Goal: Task Accomplishment & Management: Manage account settings

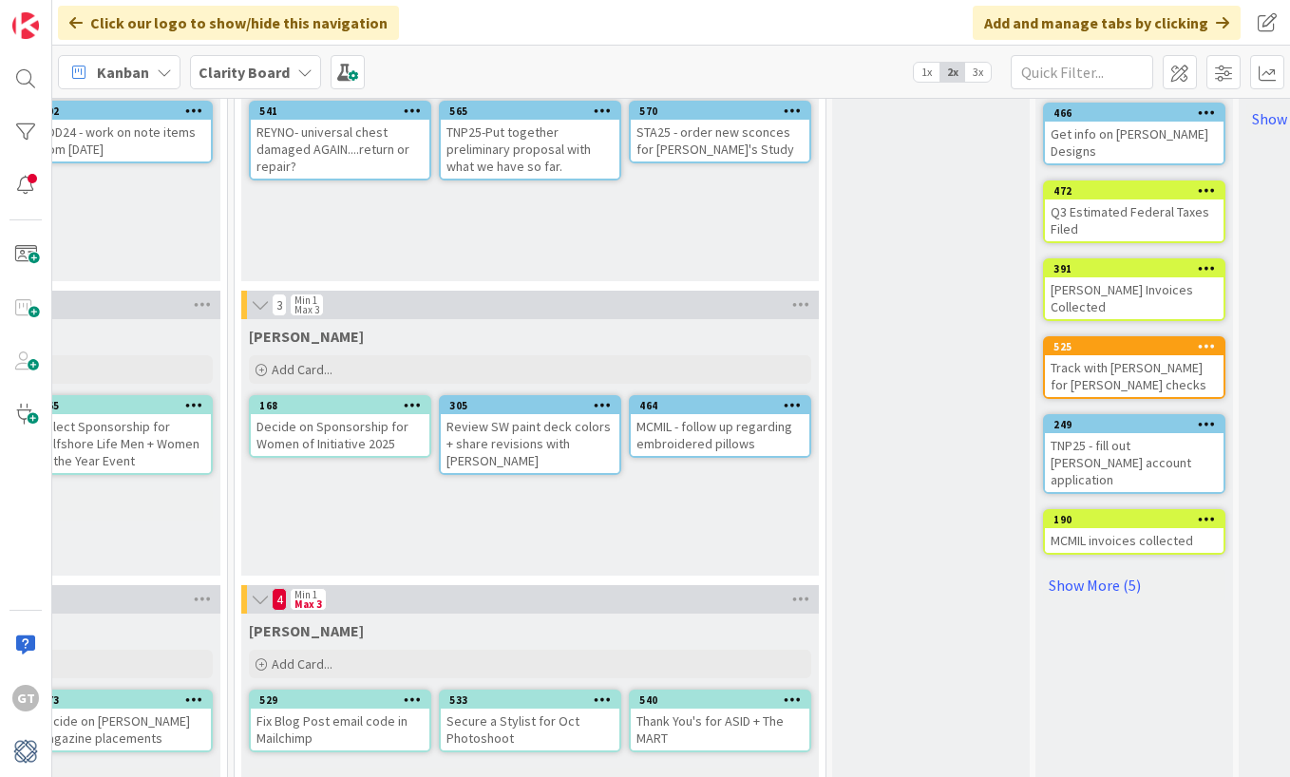
scroll to position [491, 1418]
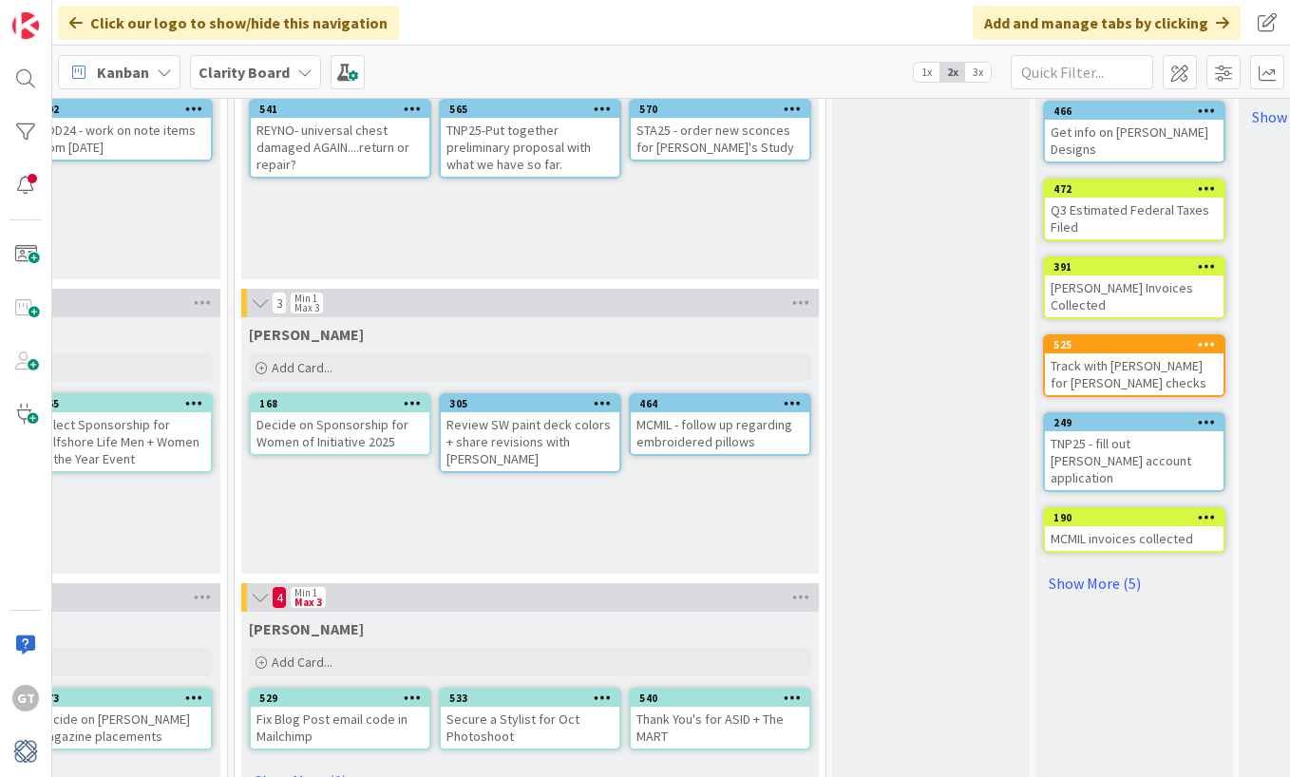
click at [664, 530] on div "Lisa K. Add Card... 464 MCMIL - follow up regarding embroidered pillows 305 Rev…" at bounding box center [530, 445] width 578 height 257
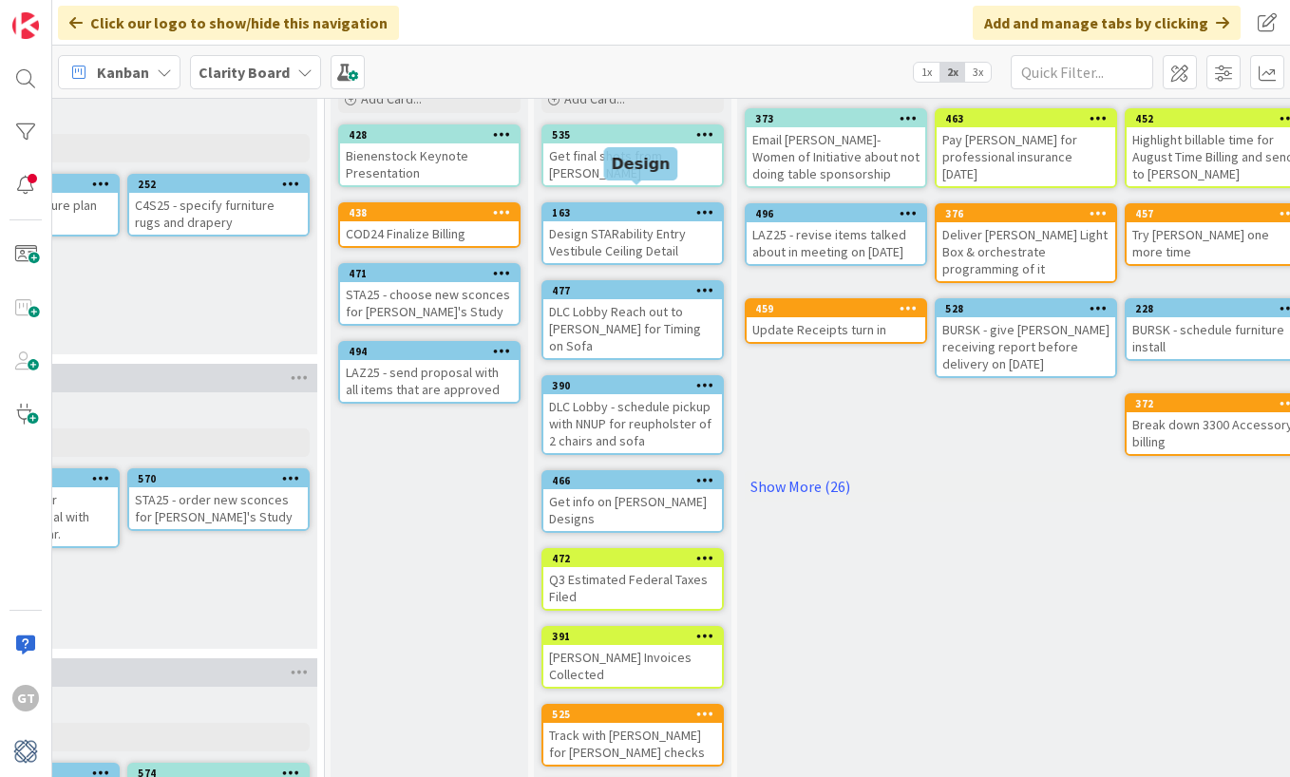
scroll to position [124, 1919]
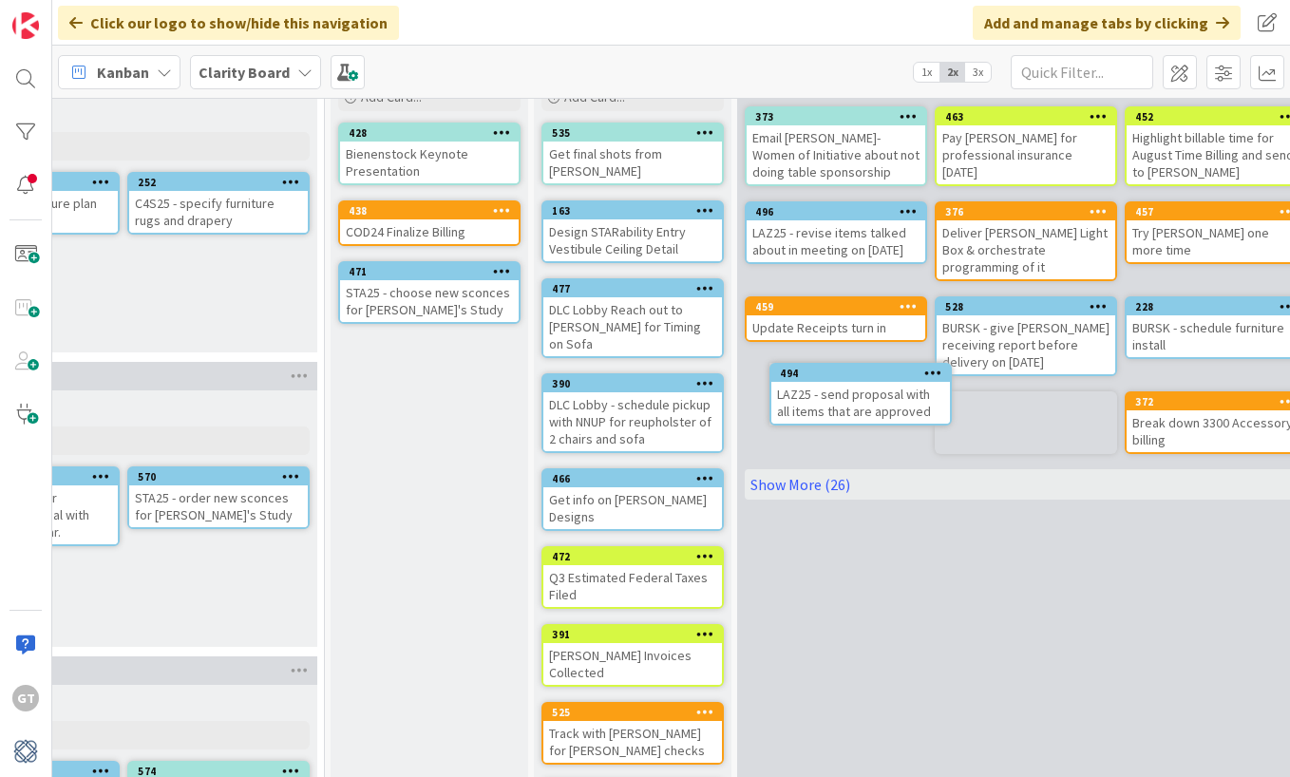
drag, startPoint x: 408, startPoint y: 369, endPoint x: 453, endPoint y: 369, distance: 45.6
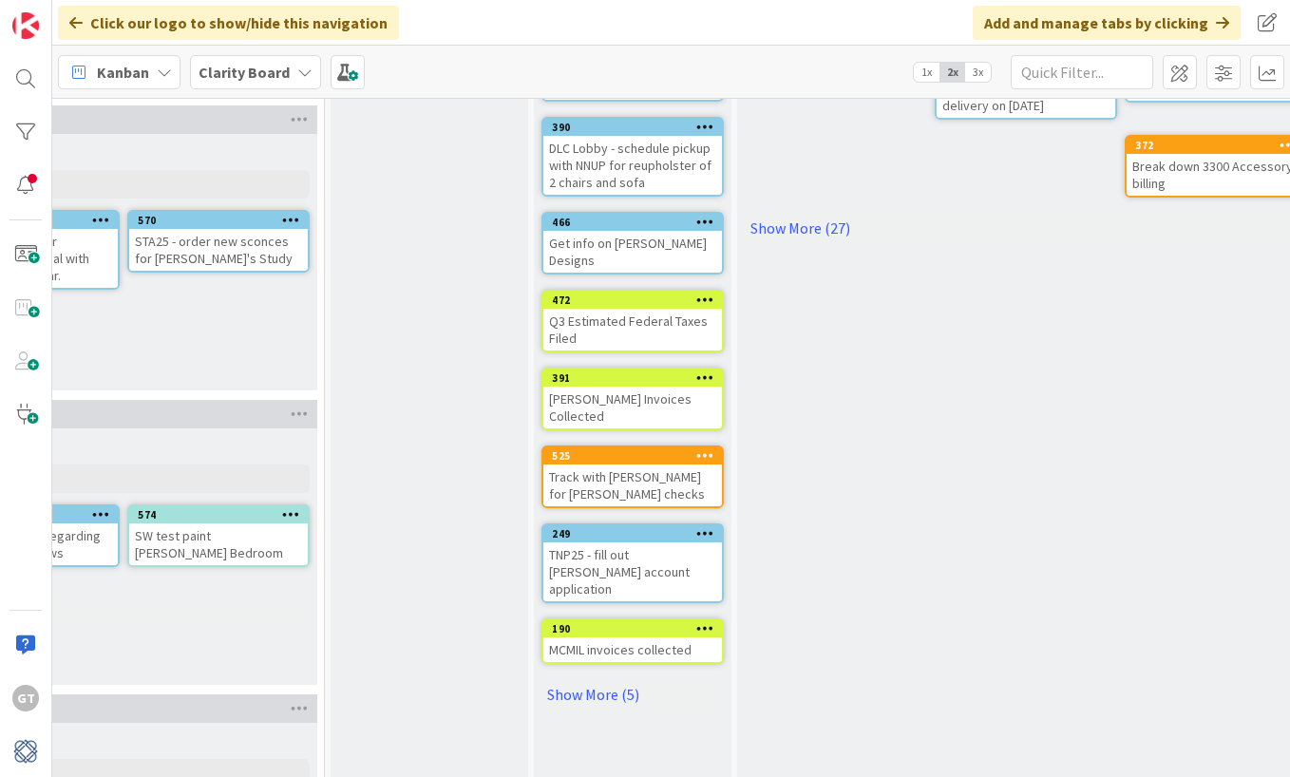
scroll to position [382, 1919]
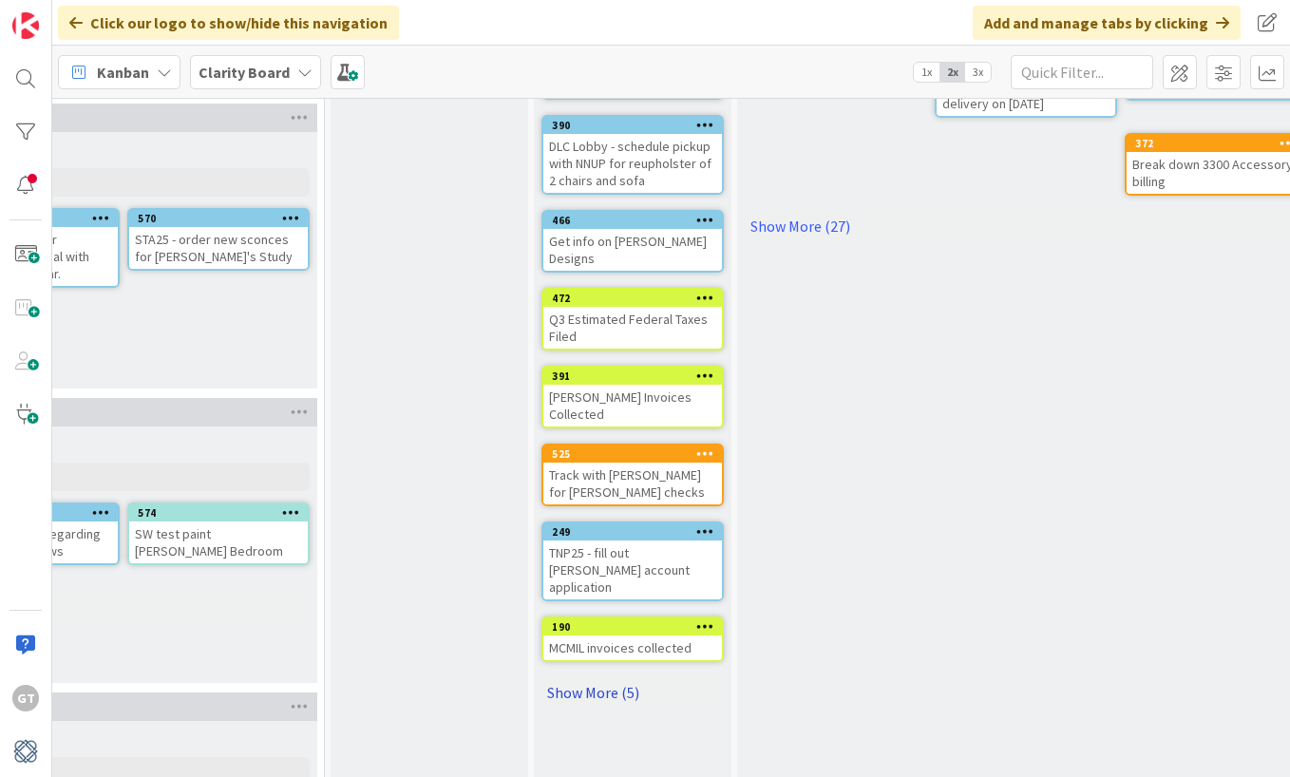
click at [573, 677] on link "Show More (5)" at bounding box center [633, 692] width 182 height 30
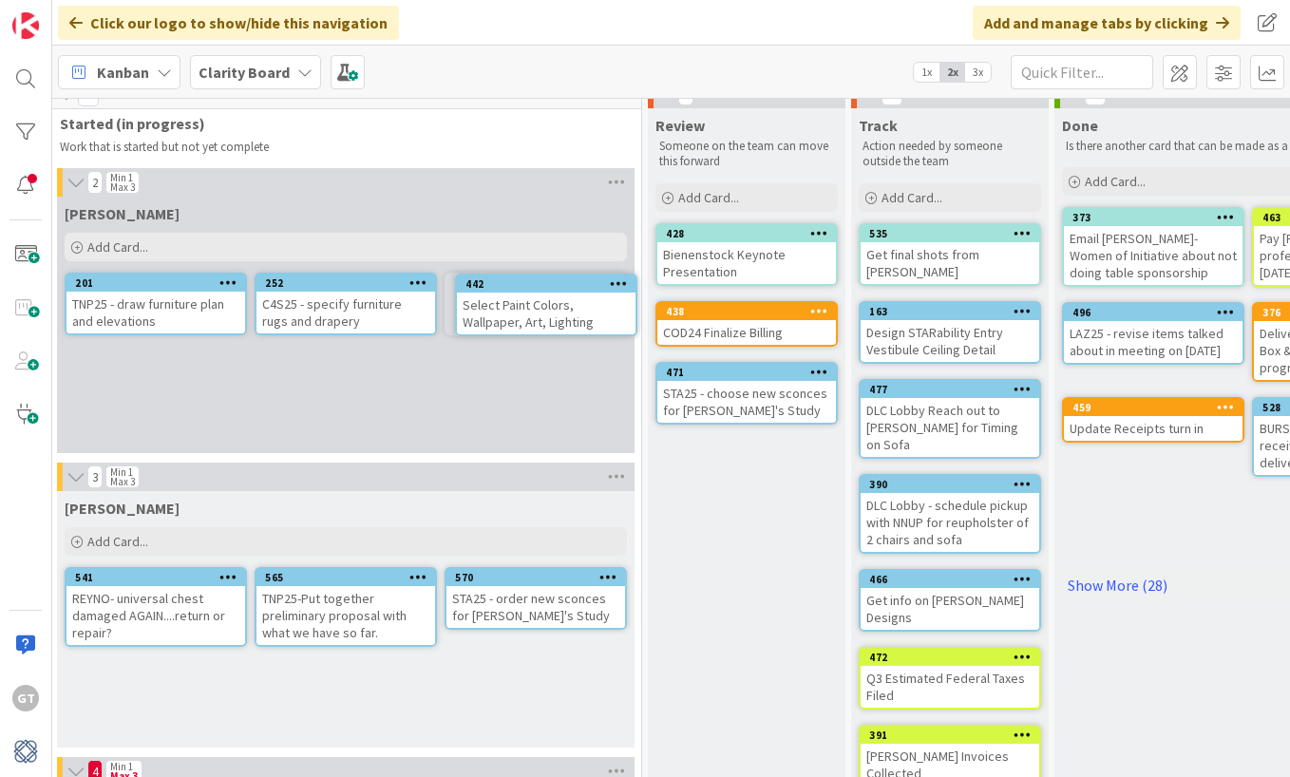
scroll to position [21, 1602]
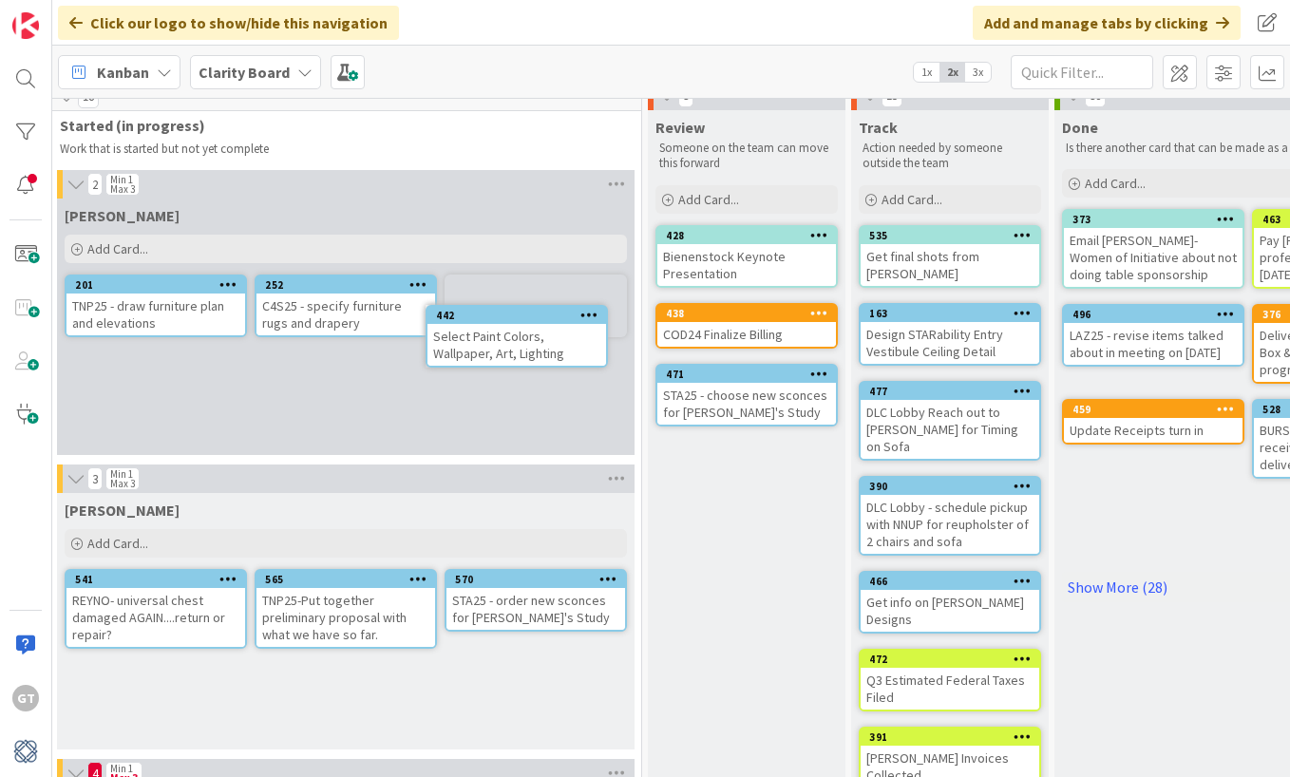
drag, startPoint x: 552, startPoint y: 449, endPoint x: 601, endPoint y: 449, distance: 48.5
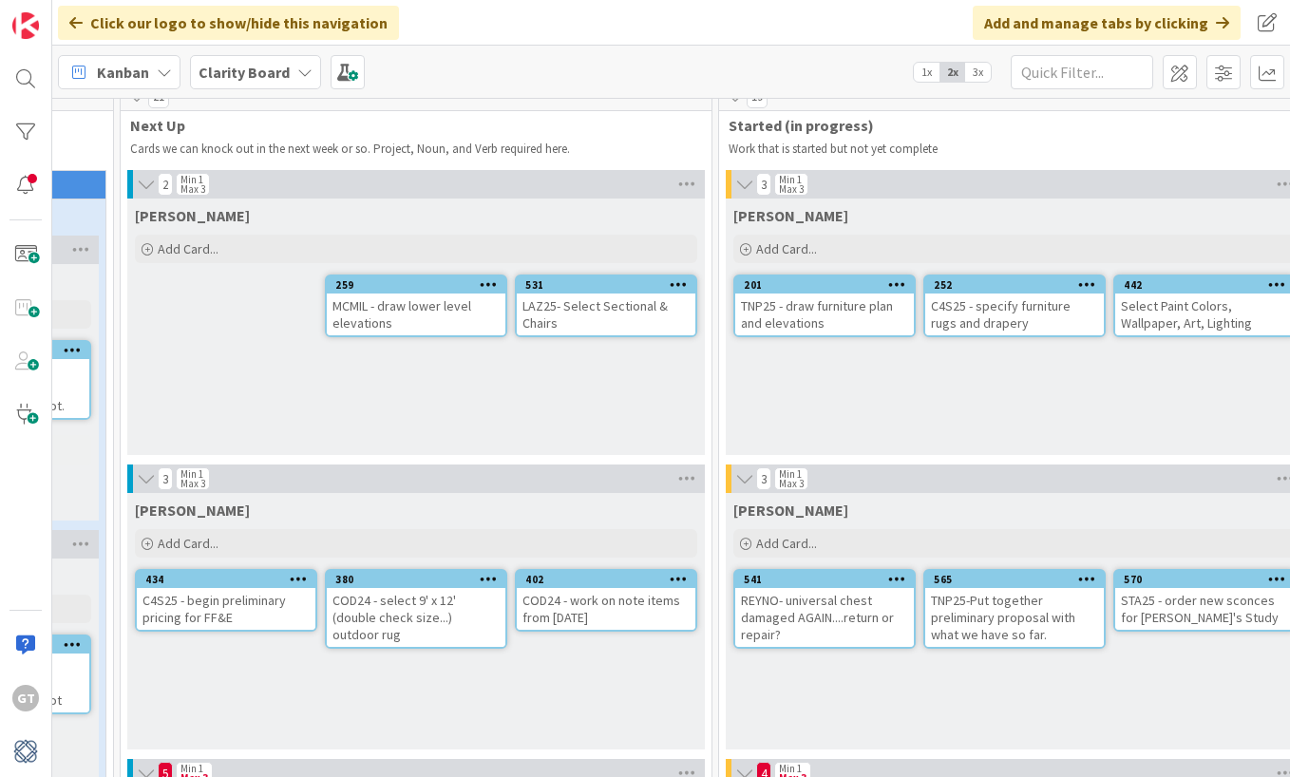
scroll to position [21, 849]
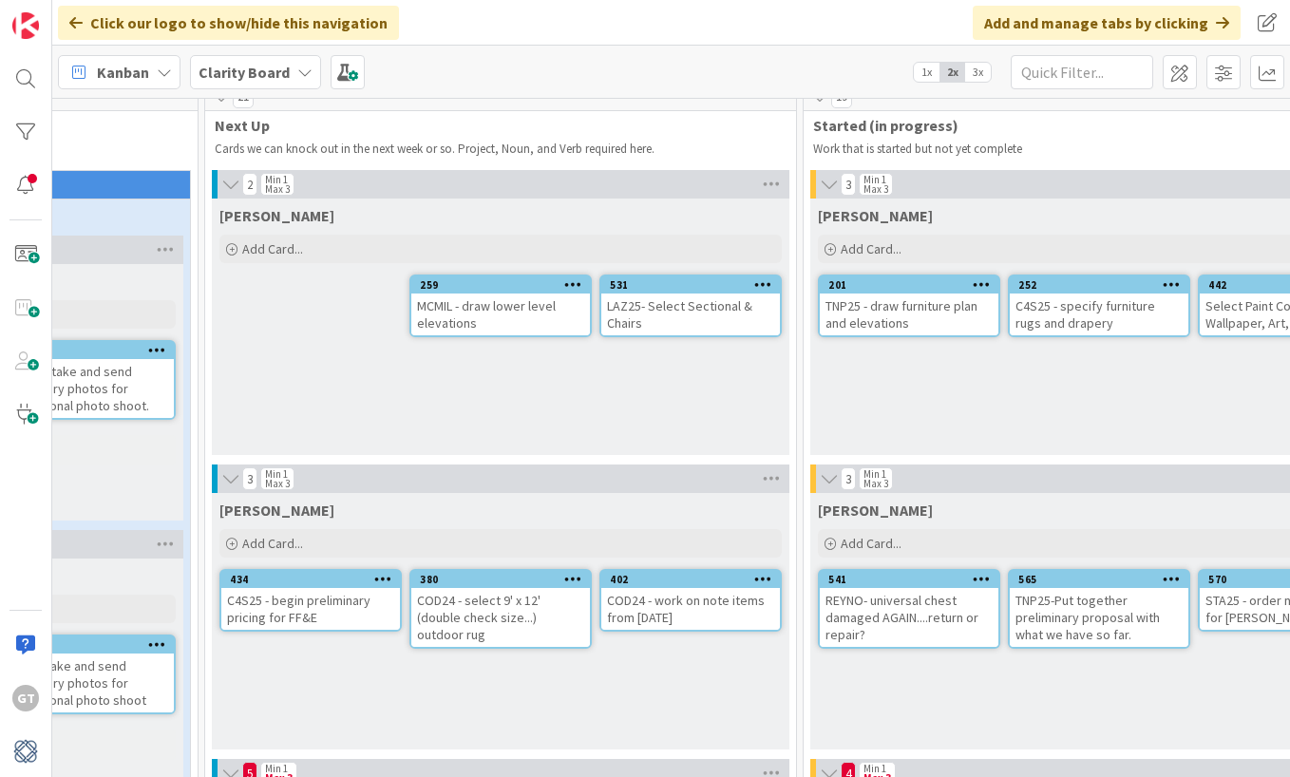
click at [1078, 333] on div "C4S25 - specify furniture rugs and drapery" at bounding box center [1099, 315] width 179 height 42
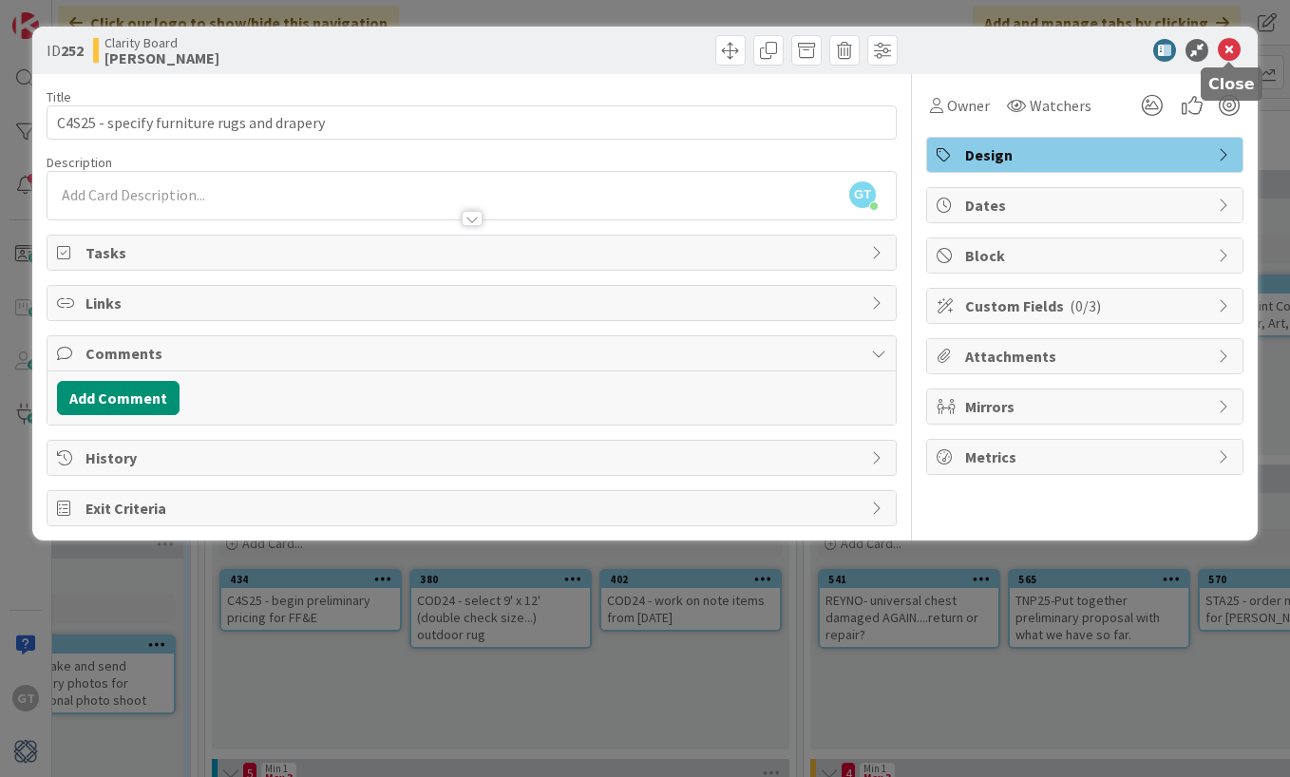
click at [1226, 45] on icon at bounding box center [1229, 50] width 23 height 23
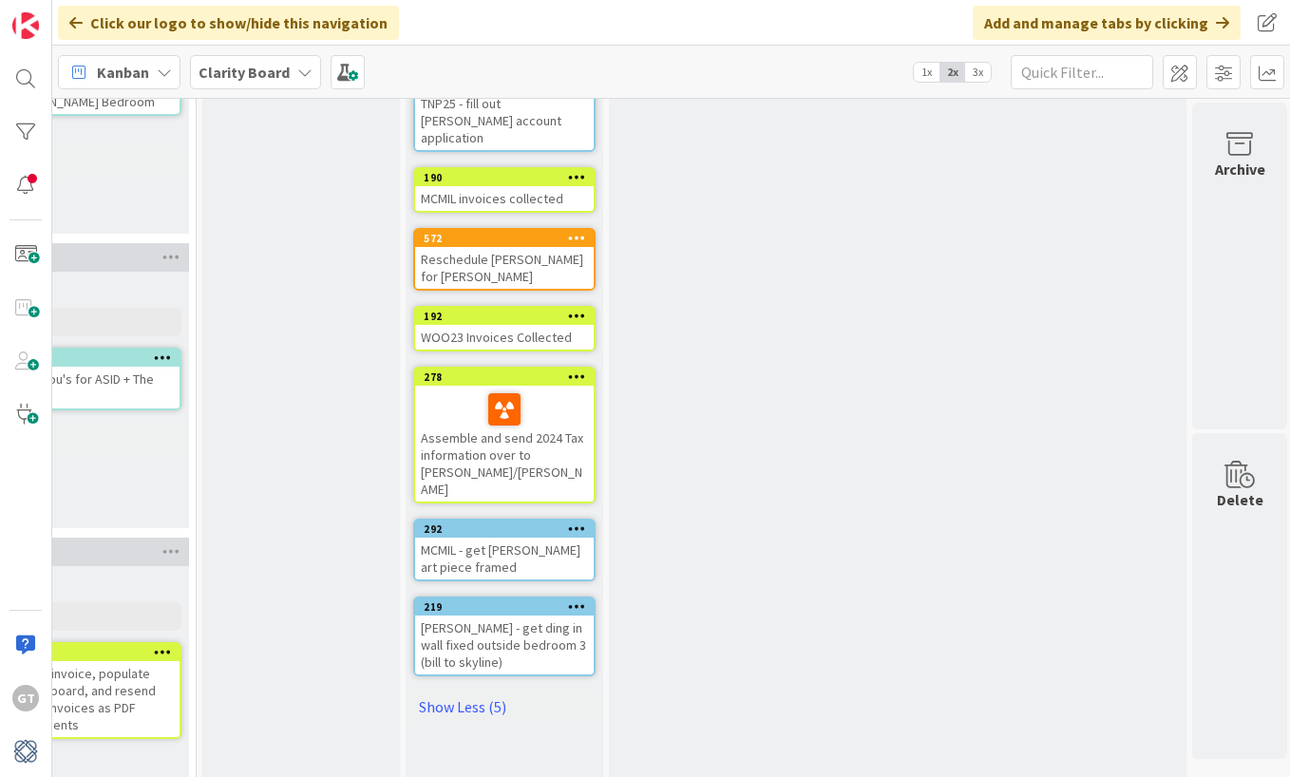
scroll to position [833, 2048]
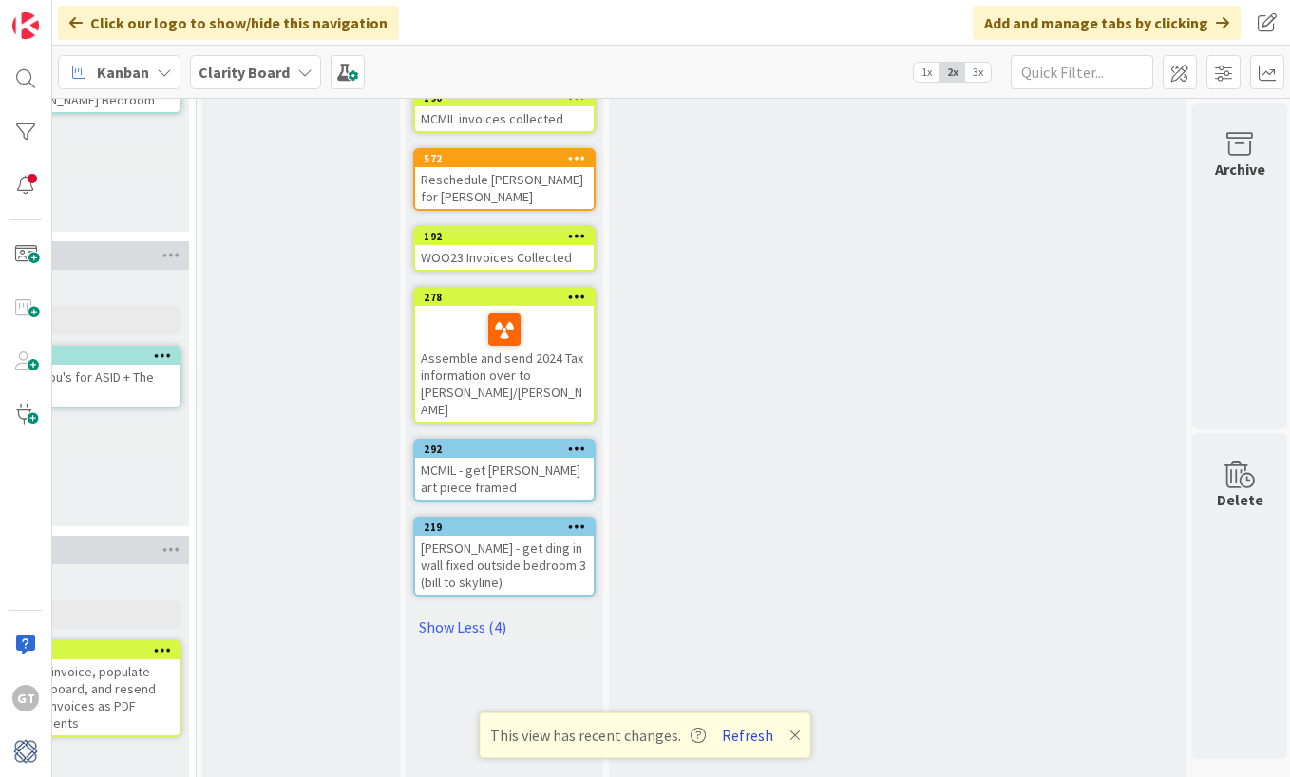
click at [751, 730] on button "Refresh" at bounding box center [747, 735] width 65 height 25
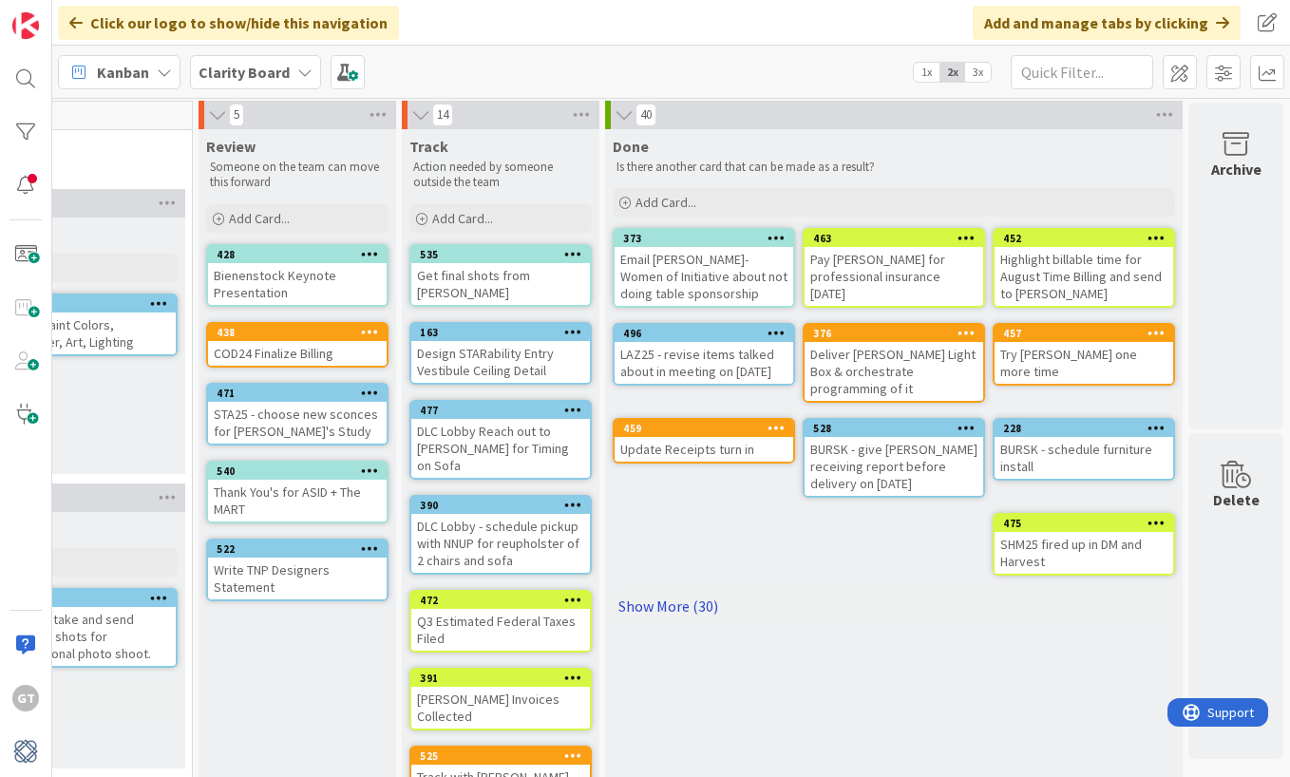
click at [687, 592] on link "Show More (30)" at bounding box center [894, 606] width 563 height 30
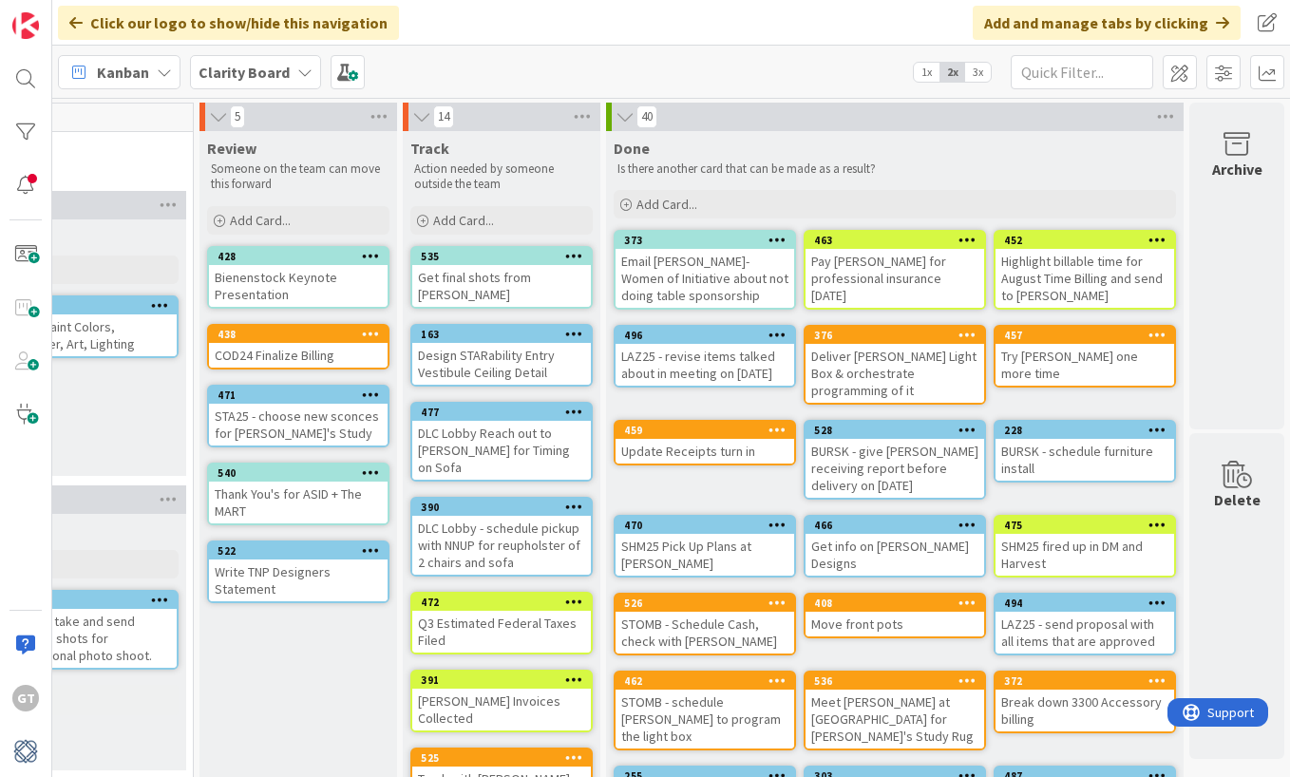
scroll to position [0, 2051]
click at [716, 274] on div "Email [PERSON_NAME]- Women of Initiative about not doing table sponsorship" at bounding box center [705, 278] width 179 height 59
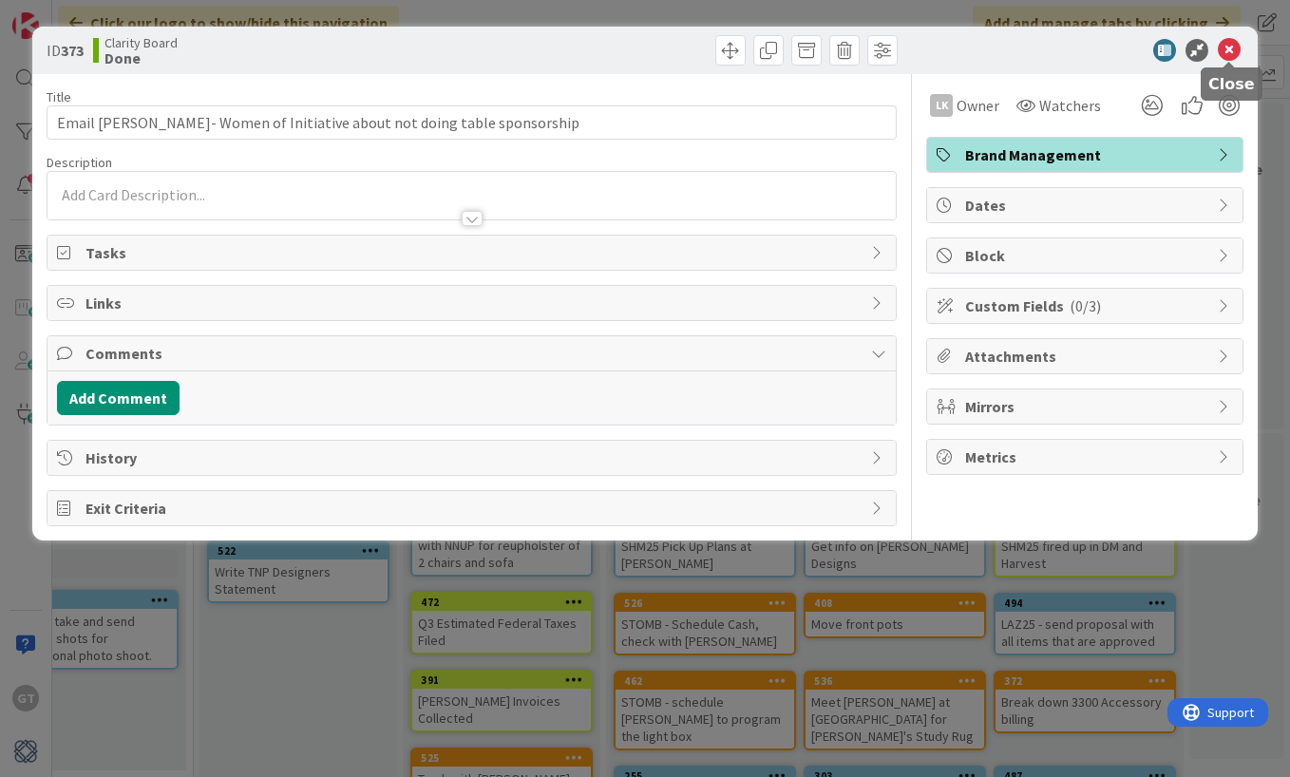
click at [1228, 55] on icon at bounding box center [1229, 50] width 23 height 23
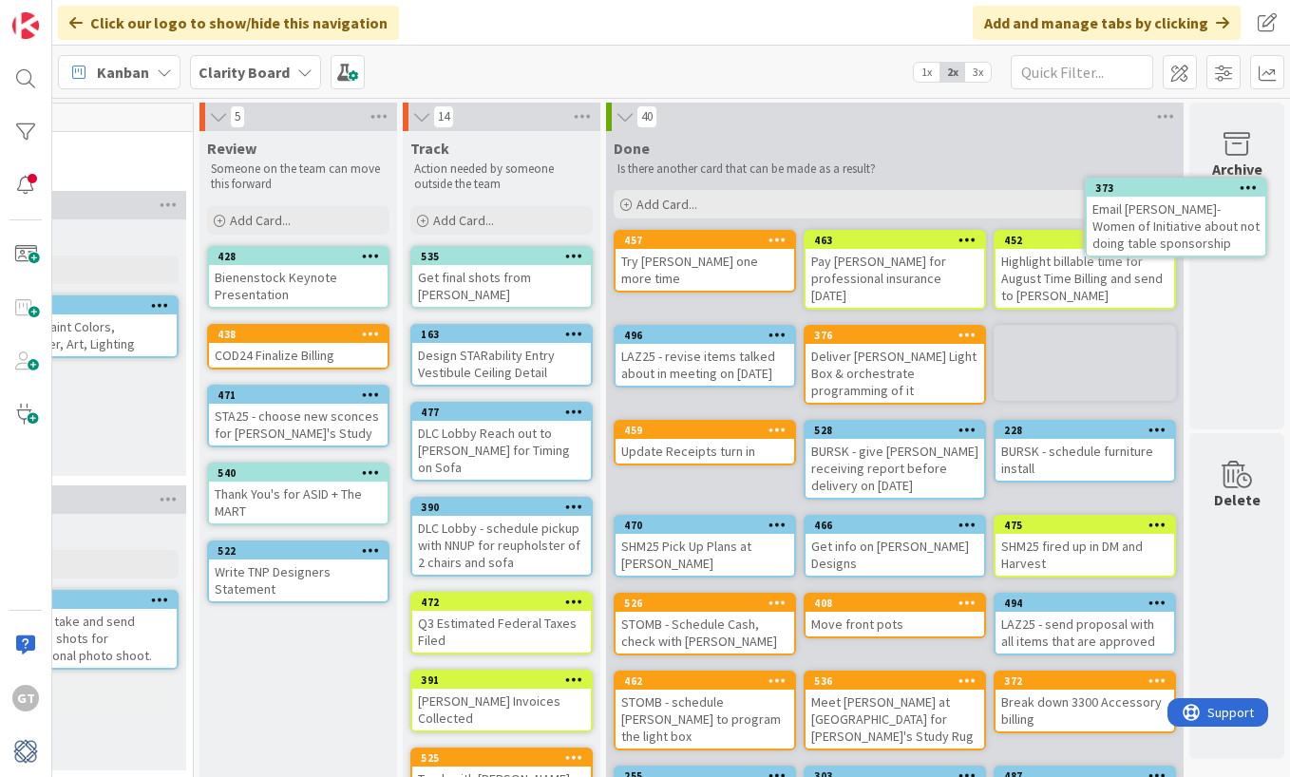
scroll to position [0, 2051]
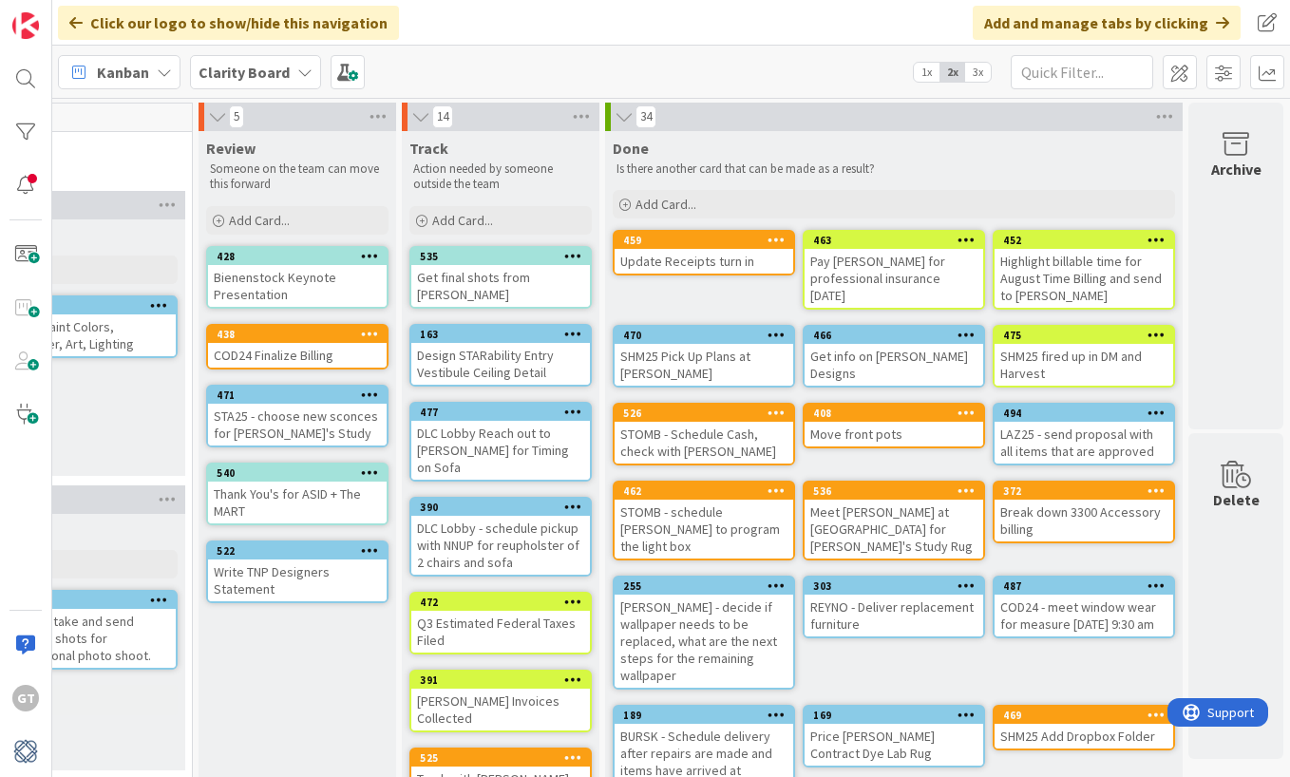
click at [690, 256] on div "Update Receipts turn in" at bounding box center [704, 261] width 179 height 25
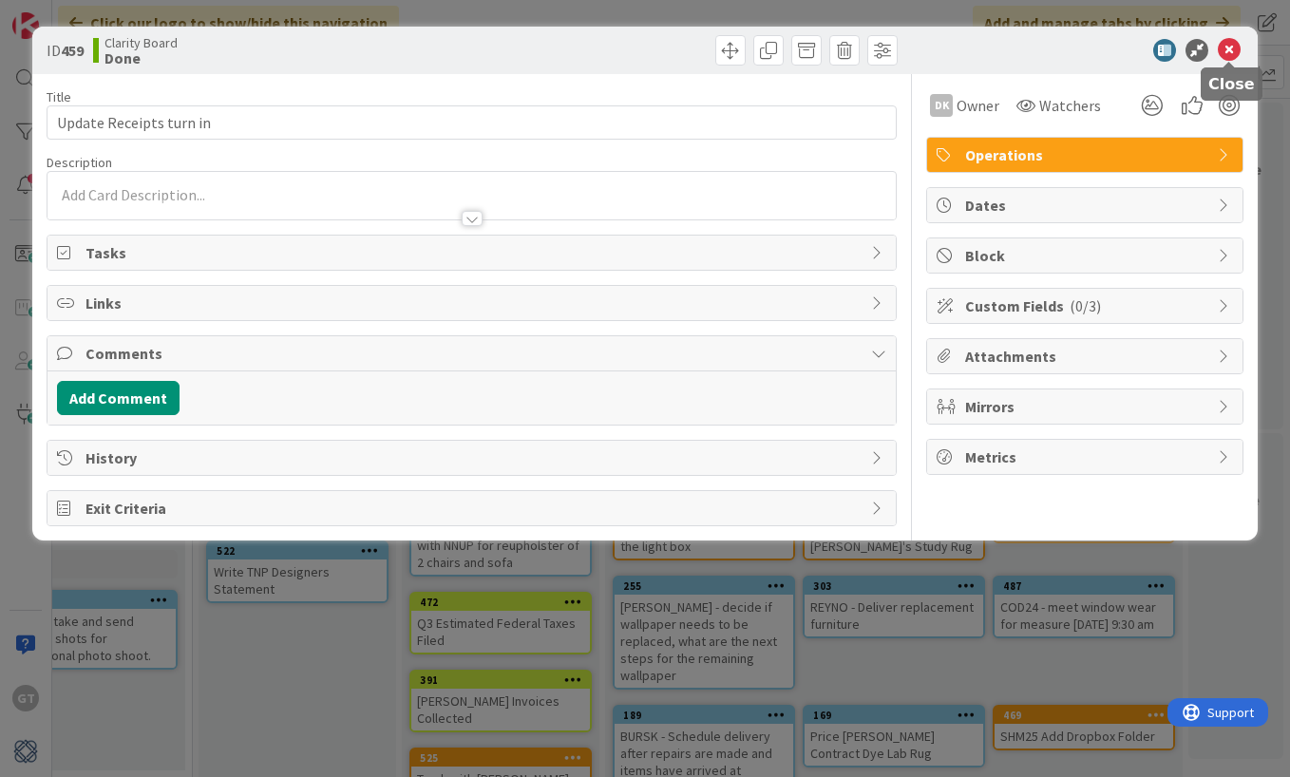
click at [1231, 43] on icon at bounding box center [1229, 50] width 23 height 23
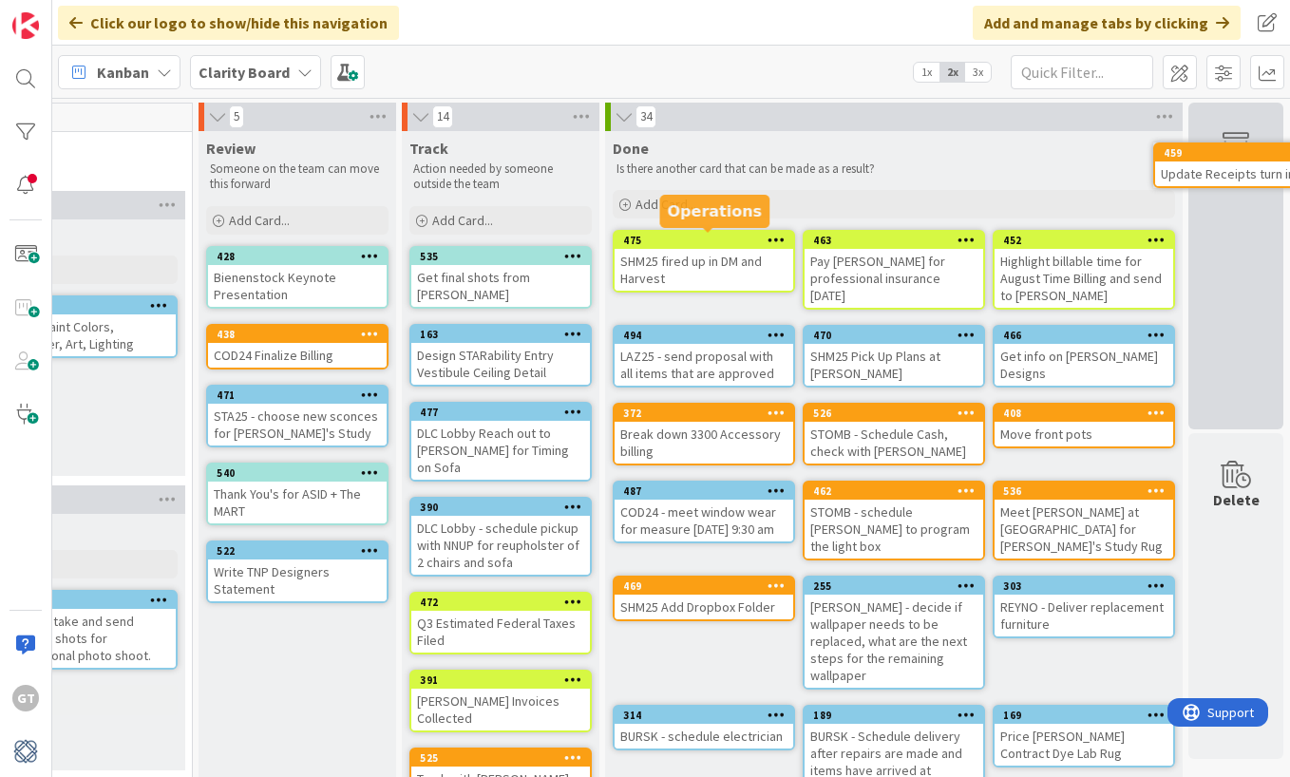
drag, startPoint x: 703, startPoint y: 250, endPoint x: 753, endPoint y: 243, distance: 50.8
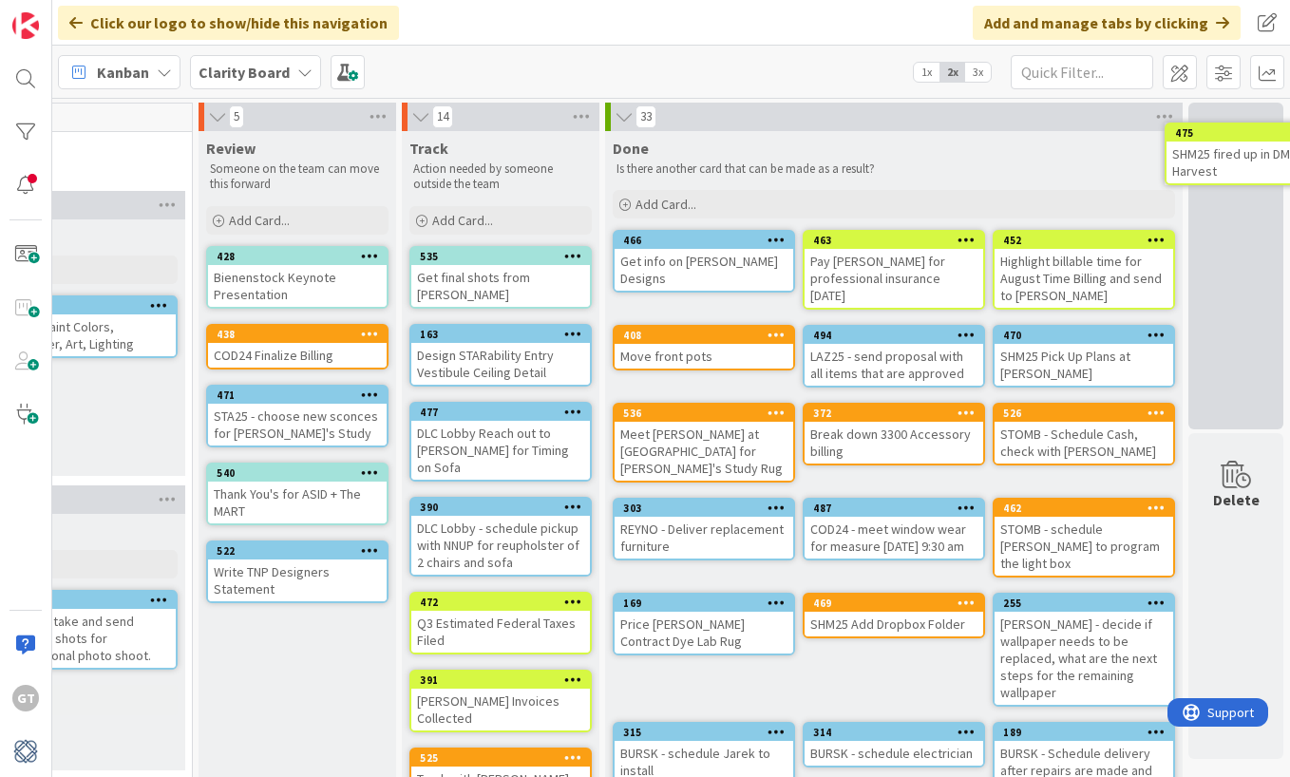
drag, startPoint x: 655, startPoint y: 264, endPoint x: 704, endPoint y: 262, distance: 49.4
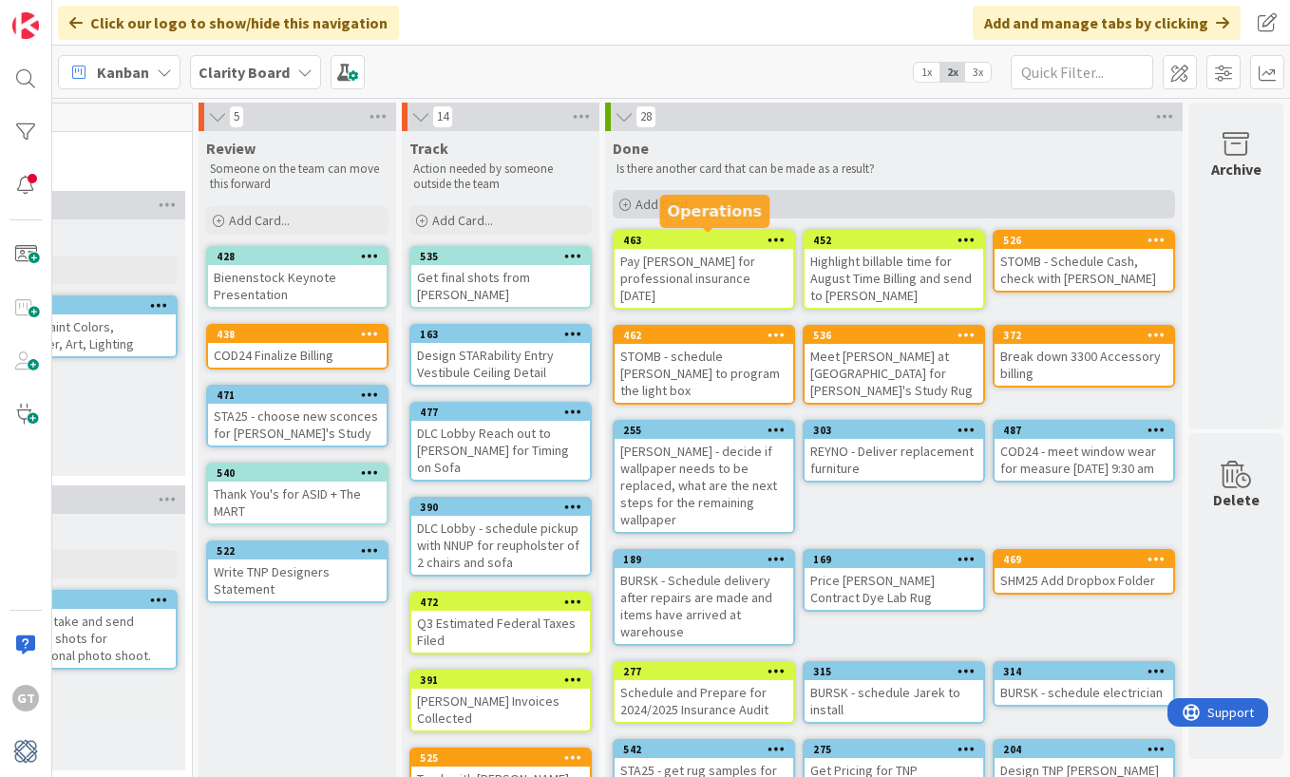
click at [850, 200] on div "Add Card..." at bounding box center [894, 204] width 563 height 29
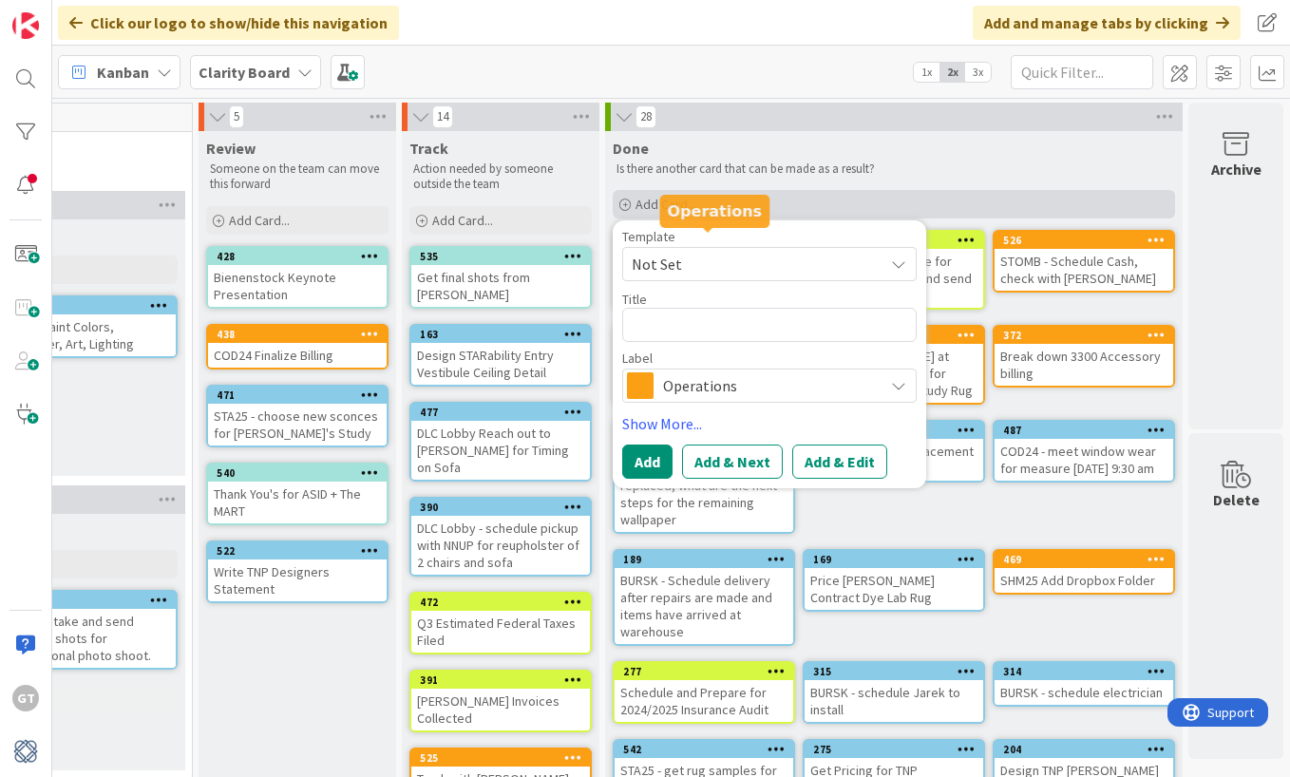
click at [977, 202] on div "Add Card..." at bounding box center [894, 204] width 563 height 29
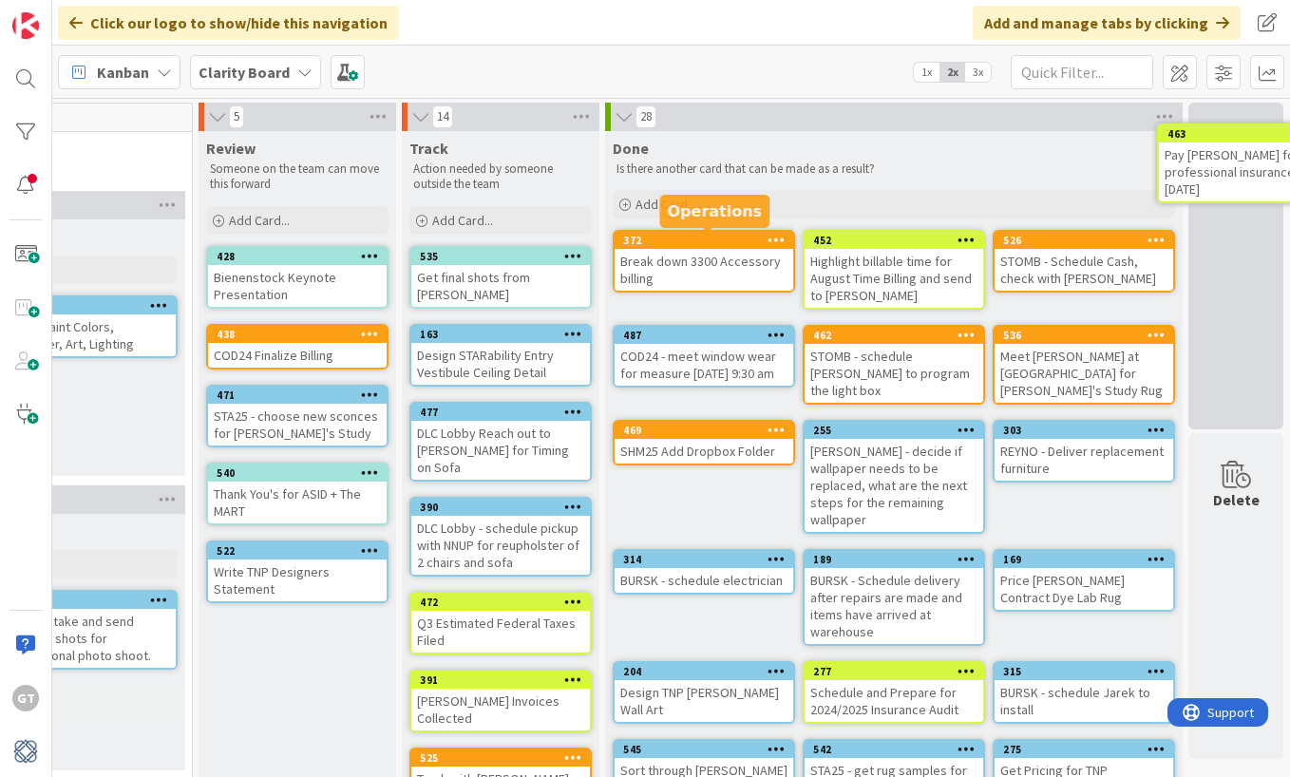
drag, startPoint x: 664, startPoint y: 267, endPoint x: 717, endPoint y: 257, distance: 54.2
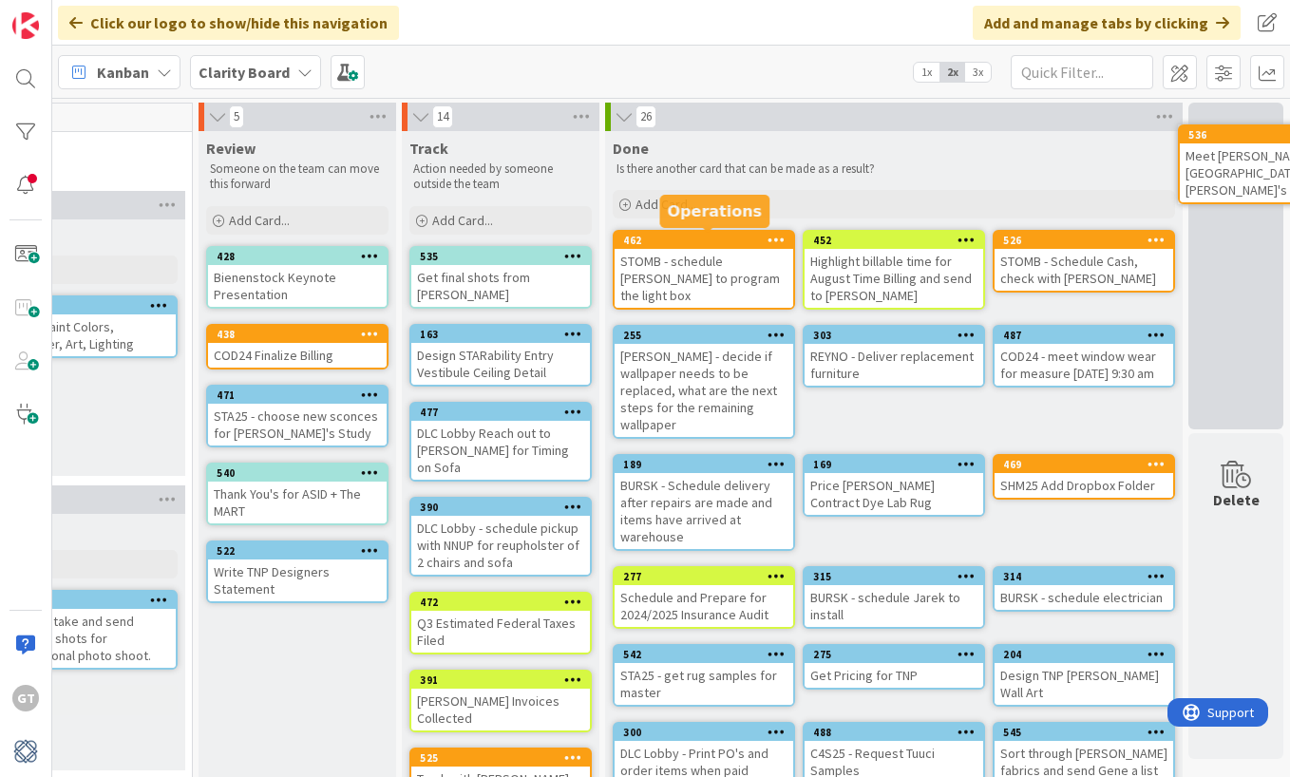
drag, startPoint x: 642, startPoint y: 264, endPoint x: 695, endPoint y: 251, distance: 53.9
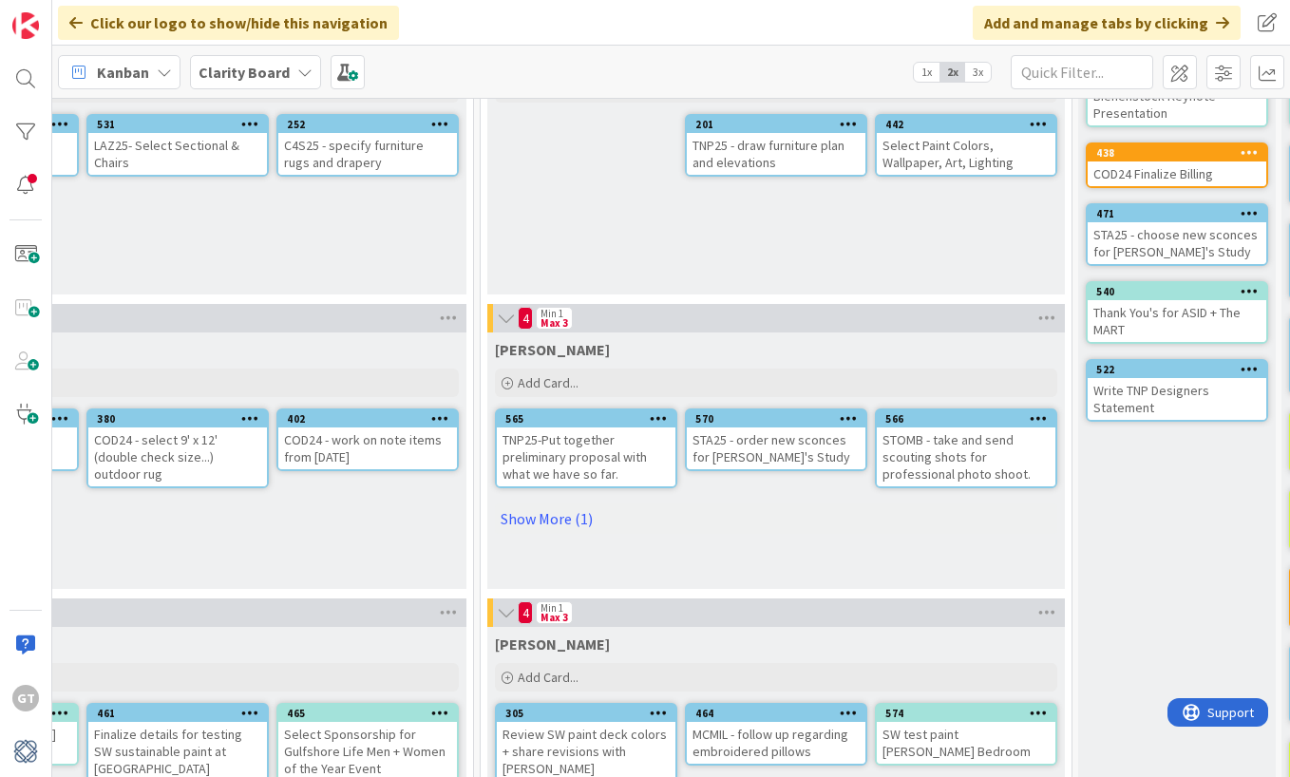
scroll to position [179, 1172]
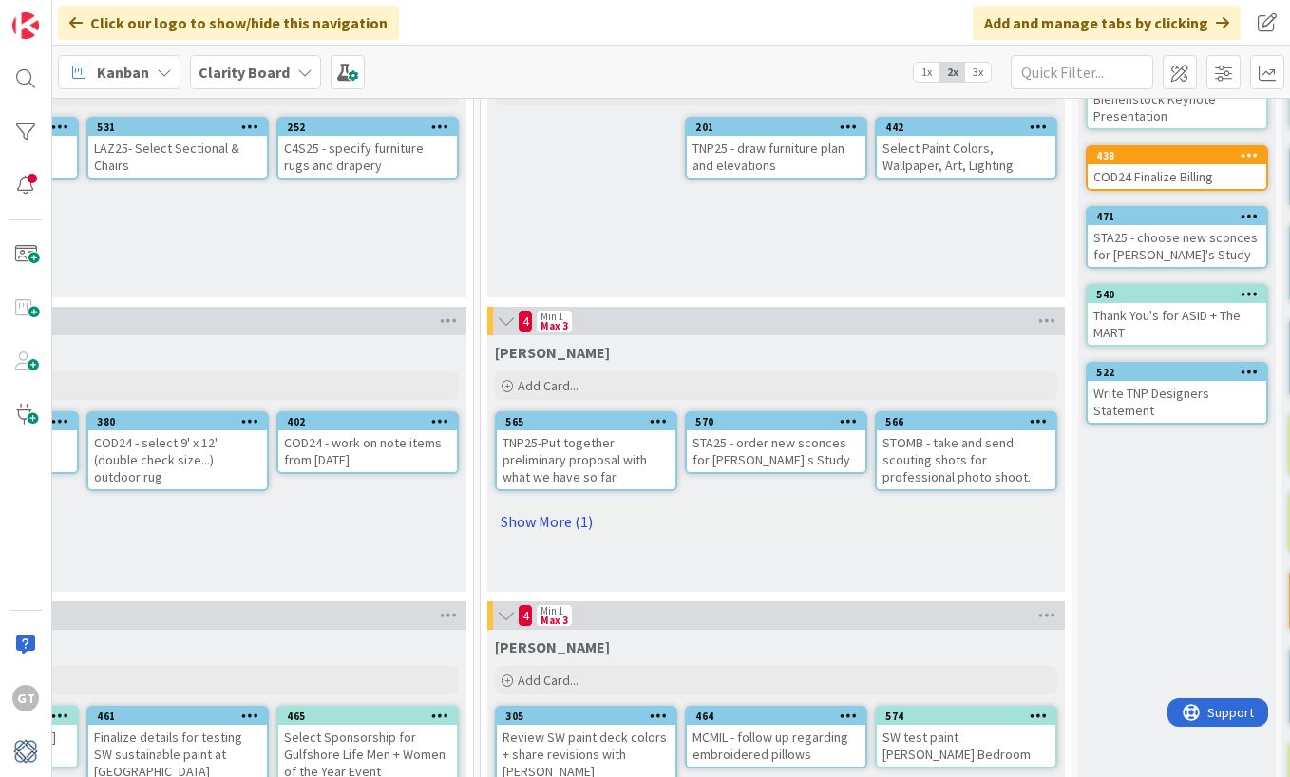
click at [553, 523] on link "Show More (1)" at bounding box center [776, 521] width 563 height 30
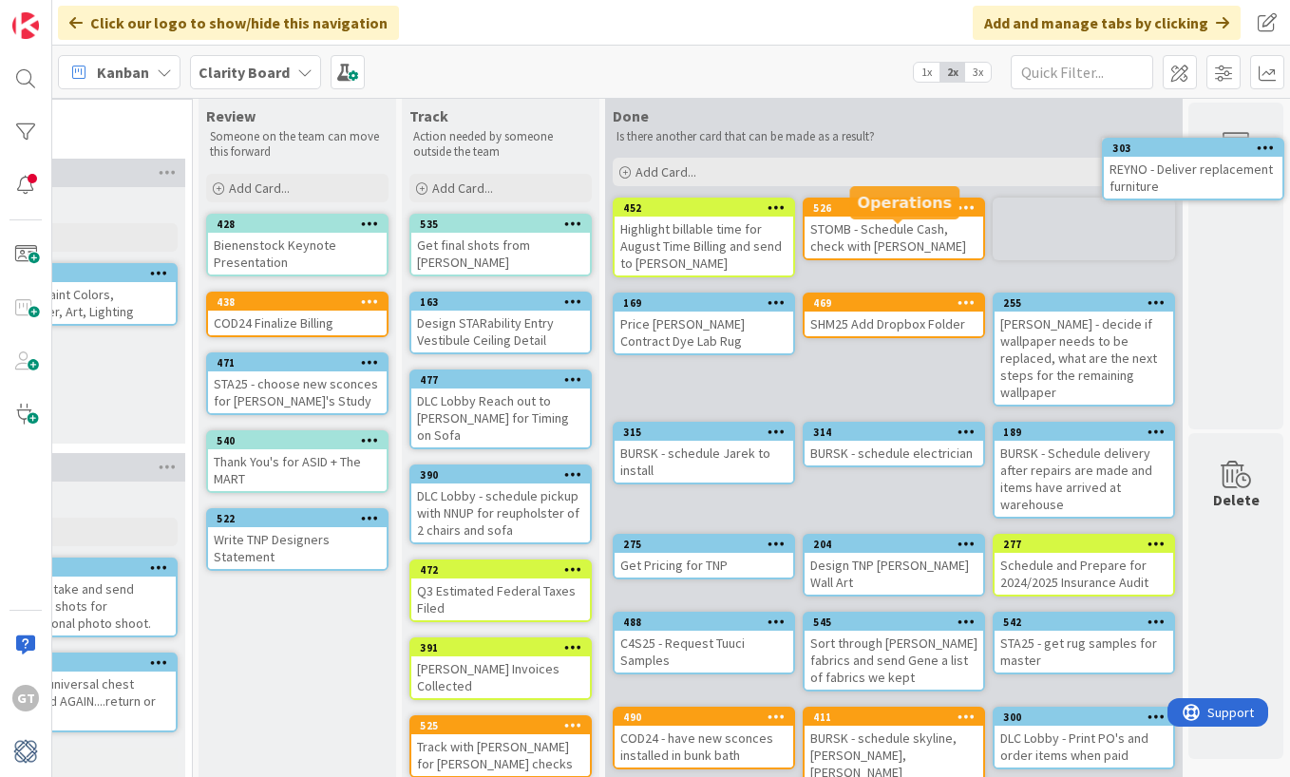
scroll to position [0, 2051]
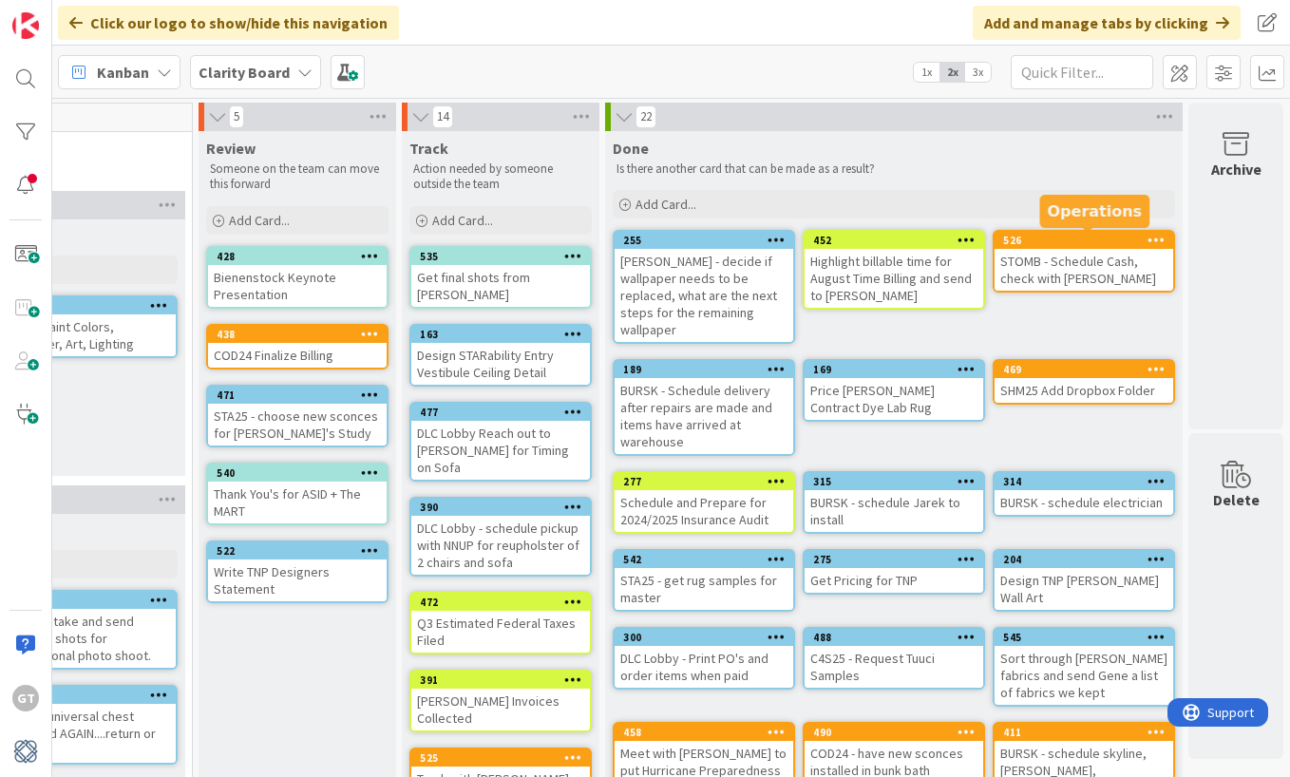
click at [661, 271] on div "[PERSON_NAME] - decide if wallpaper needs to be replaced, what are the next ste…" at bounding box center [704, 295] width 179 height 93
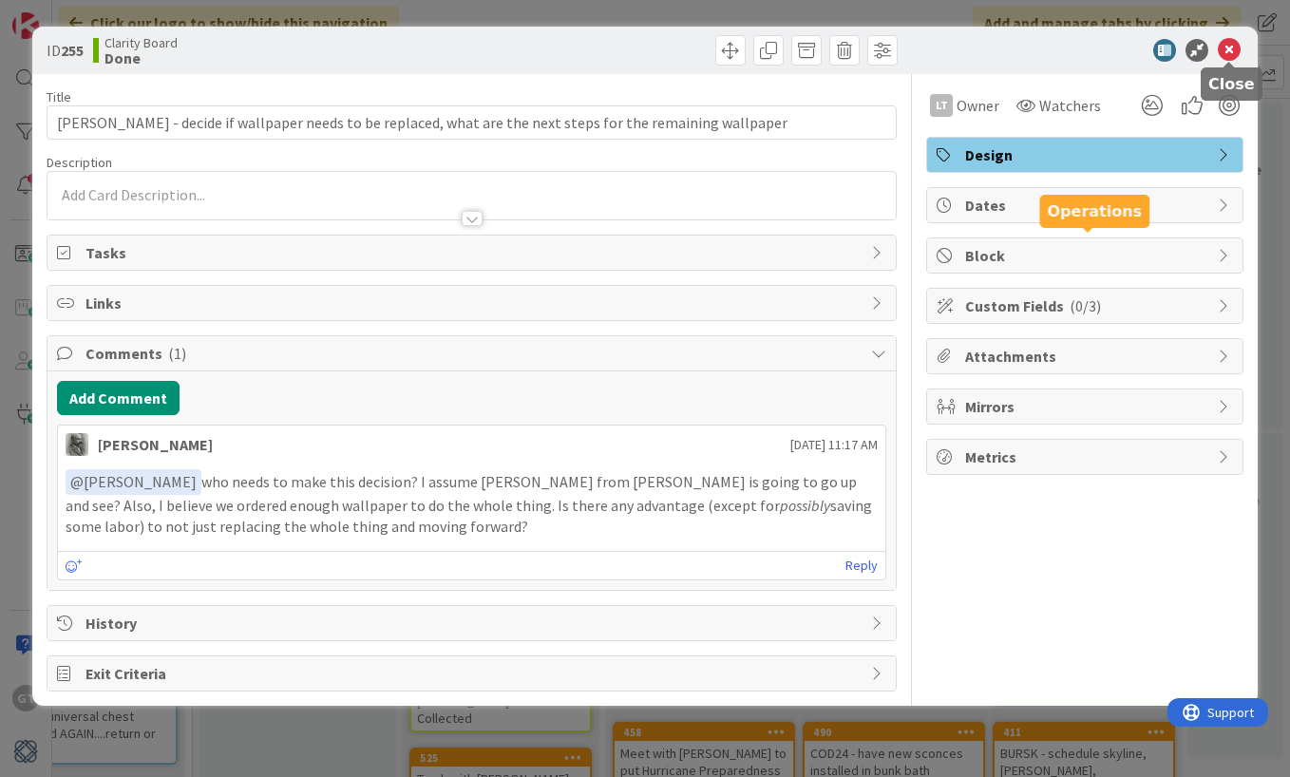
click at [1225, 49] on icon at bounding box center [1229, 50] width 23 height 23
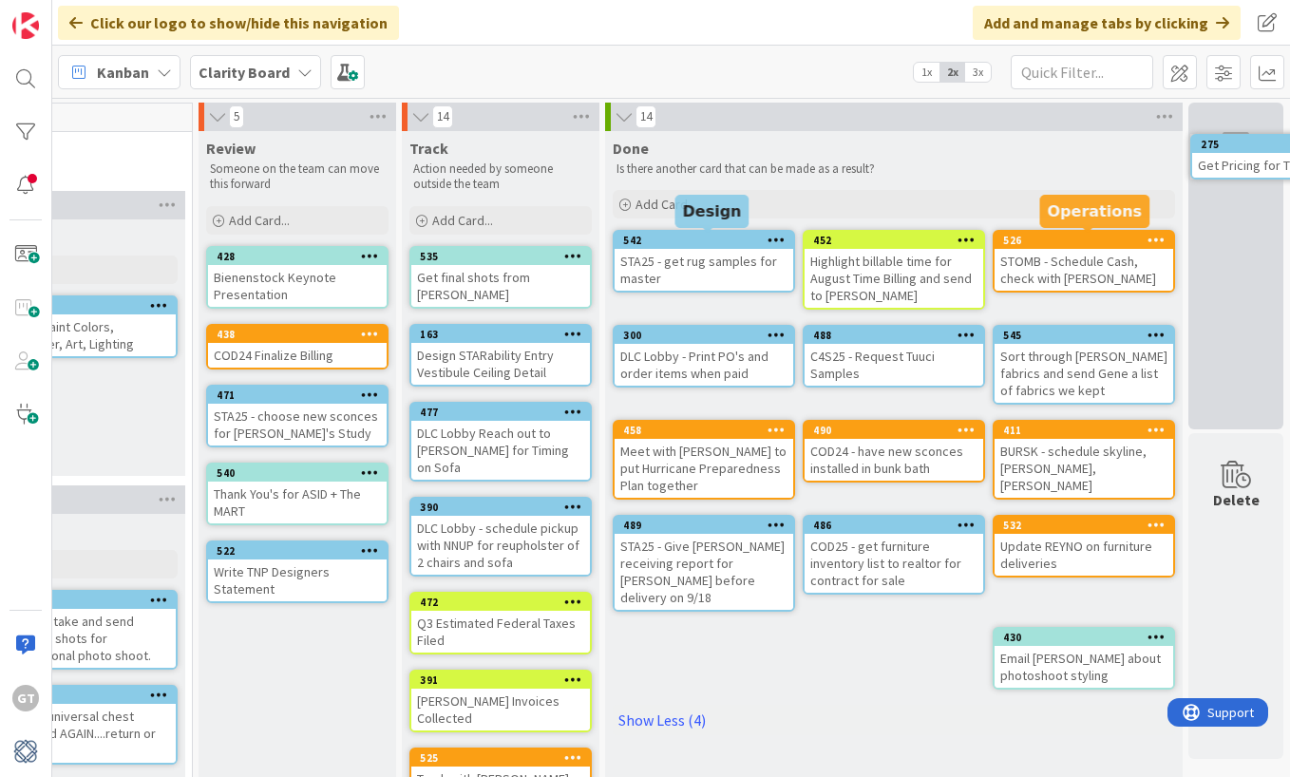
drag, startPoint x: 646, startPoint y: 258, endPoint x: 686, endPoint y: 242, distance: 43.1
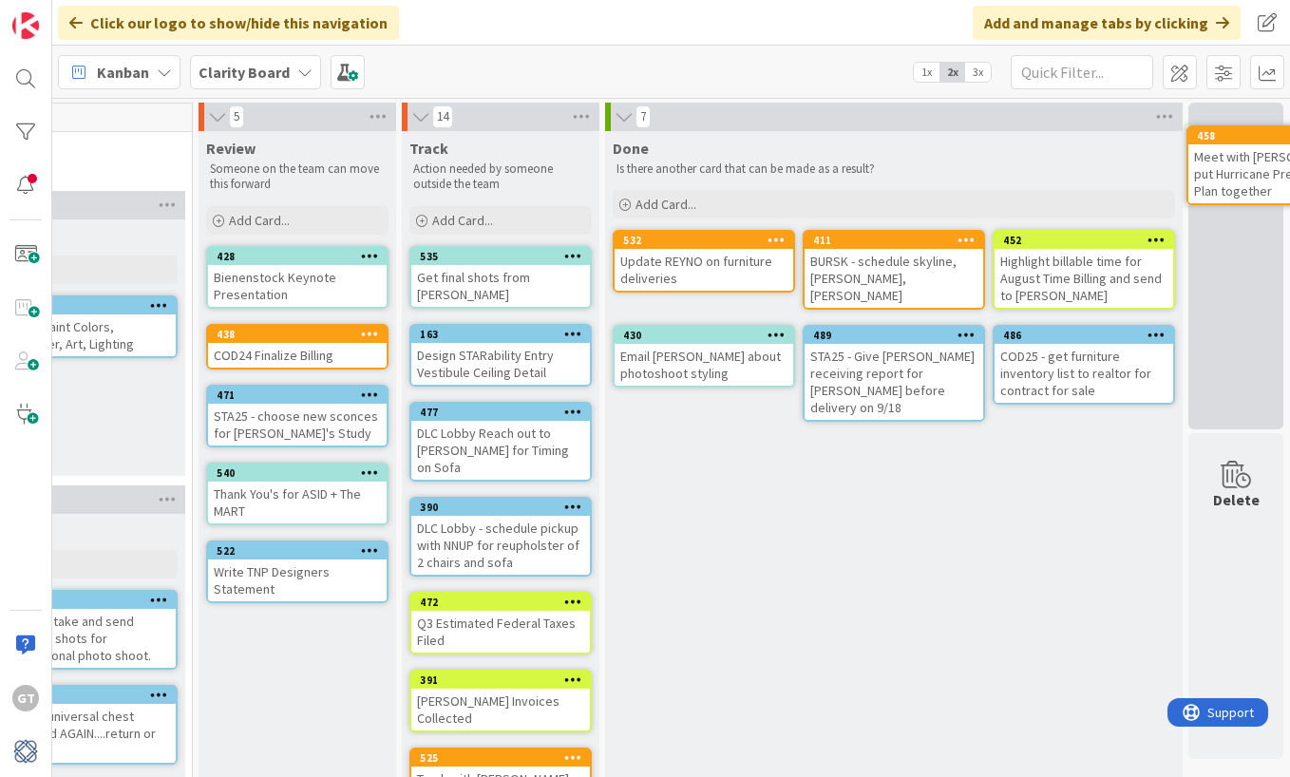
drag, startPoint x: 646, startPoint y: 264, endPoint x: 684, endPoint y: 258, distance: 38.6
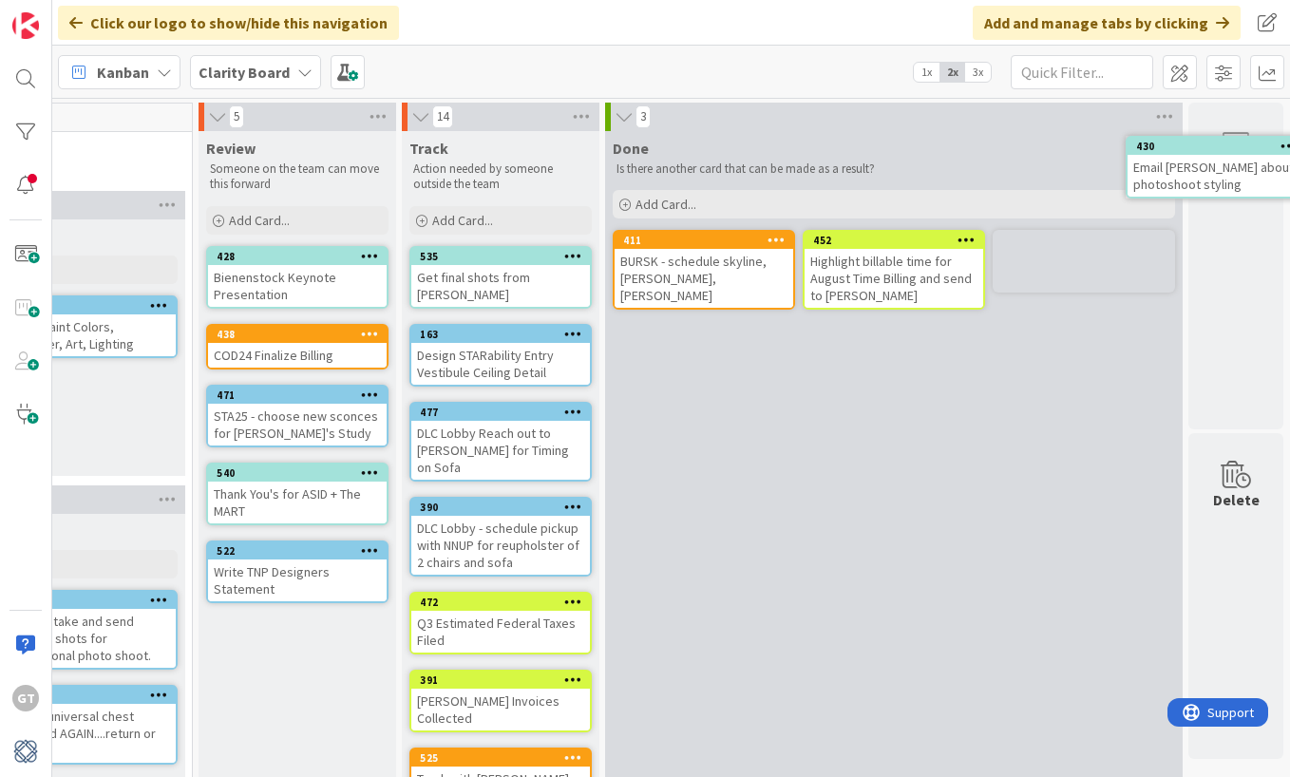
drag, startPoint x: 656, startPoint y: 262, endPoint x: 699, endPoint y: 259, distance: 43.8
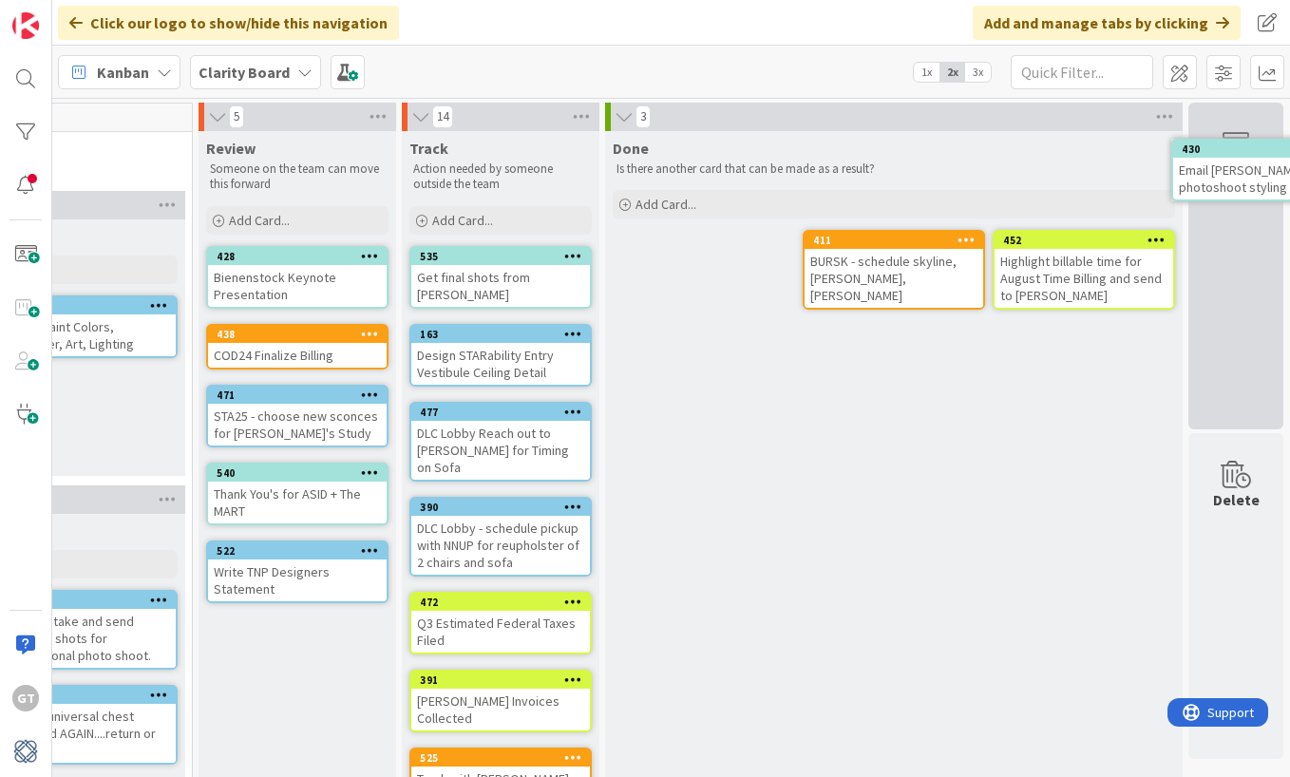
drag, startPoint x: 1067, startPoint y: 268, endPoint x: 1108, endPoint y: 258, distance: 41.9
